Goal: Check status

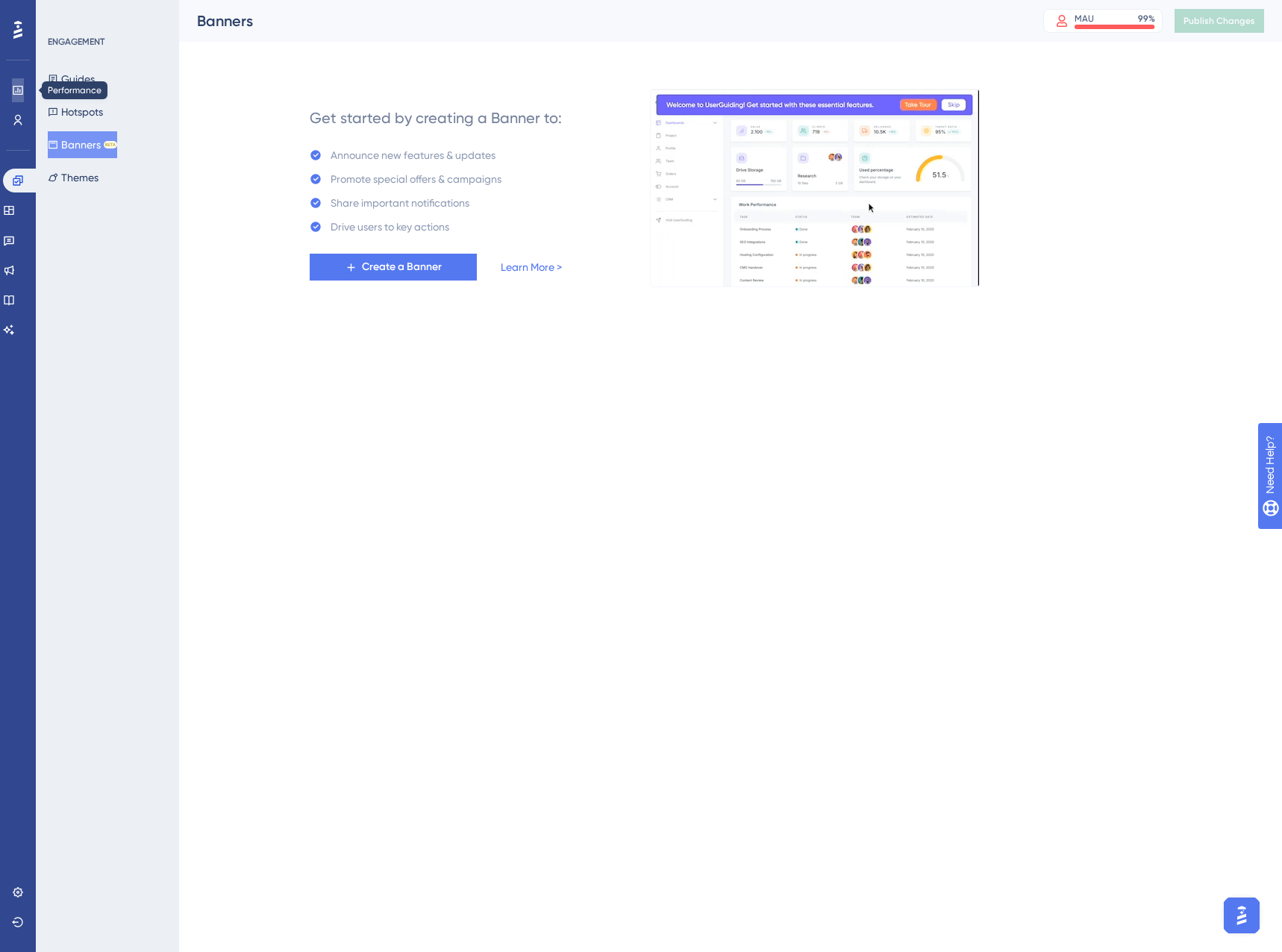
click at [24, 95] on link at bounding box center [18, 90] width 12 height 24
